Goal: Navigation & Orientation: Find specific page/section

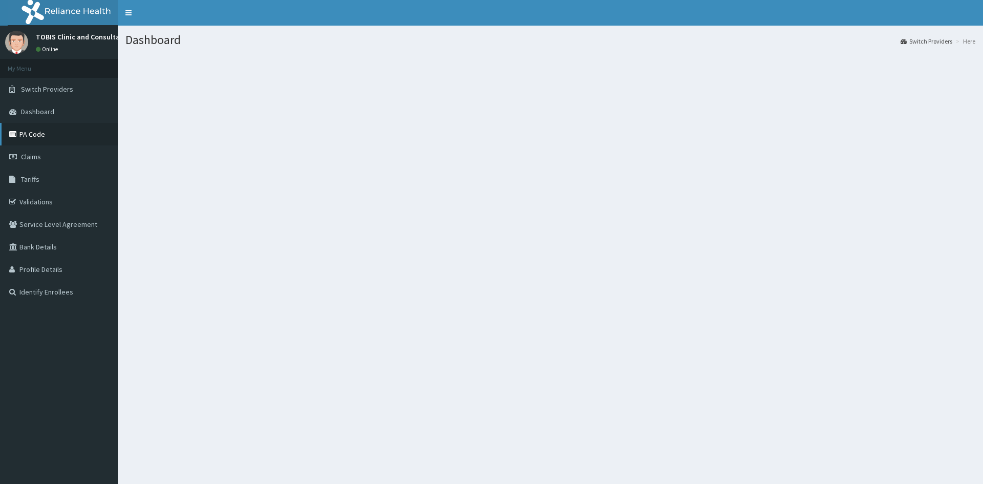
click at [29, 135] on link "PA Code" at bounding box center [59, 134] width 118 height 23
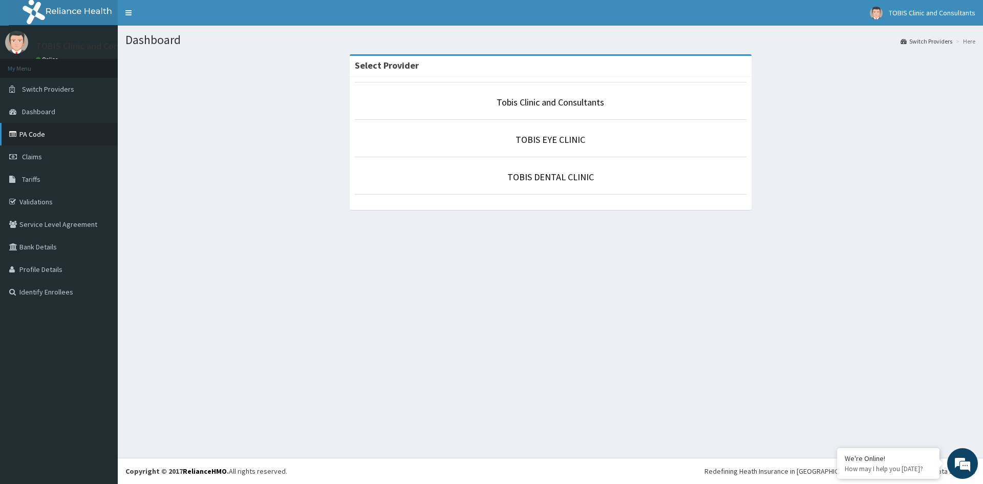
click at [28, 132] on link "PA Code" at bounding box center [59, 134] width 118 height 23
